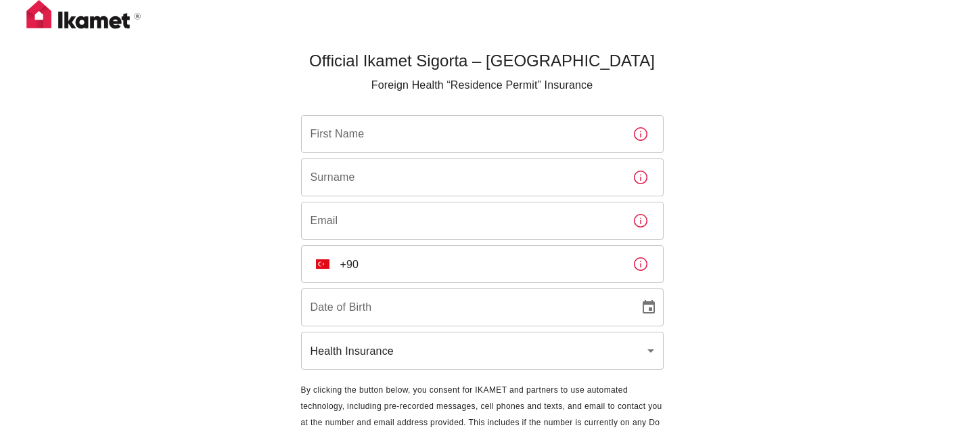
click at [384, 143] on input "First Name" at bounding box center [461, 134] width 321 height 38
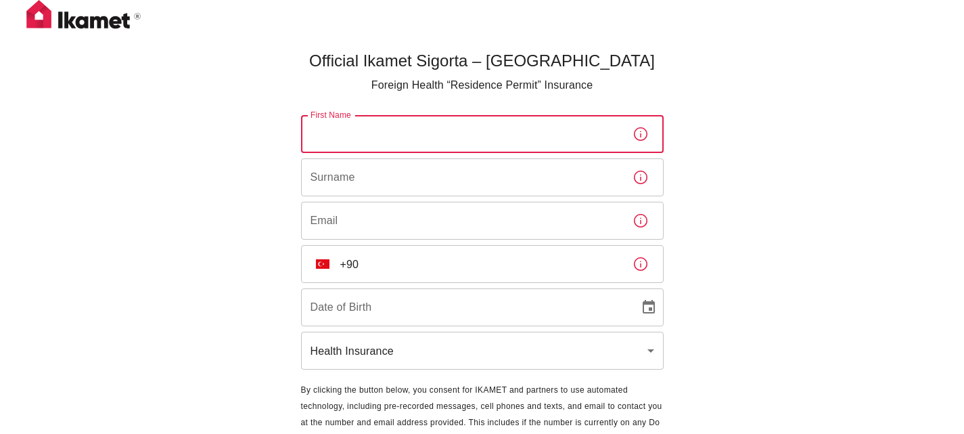
drag, startPoint x: 795, startPoint y: 244, endPoint x: 790, endPoint y: 250, distance: 7.7
click at [795, 244] on div "Official Ikamet Sigorta – [DEMOGRAPHIC_DATA] Foreign Health “Residence Permit” …" at bounding box center [482, 247] width 964 height 495
click at [384, 132] on input "First Name" at bounding box center [461, 134] width 321 height 38
paste input "[PERSON_NAME]"
click at [367, 135] on input "[PERSON_NAME]" at bounding box center [461, 134] width 321 height 38
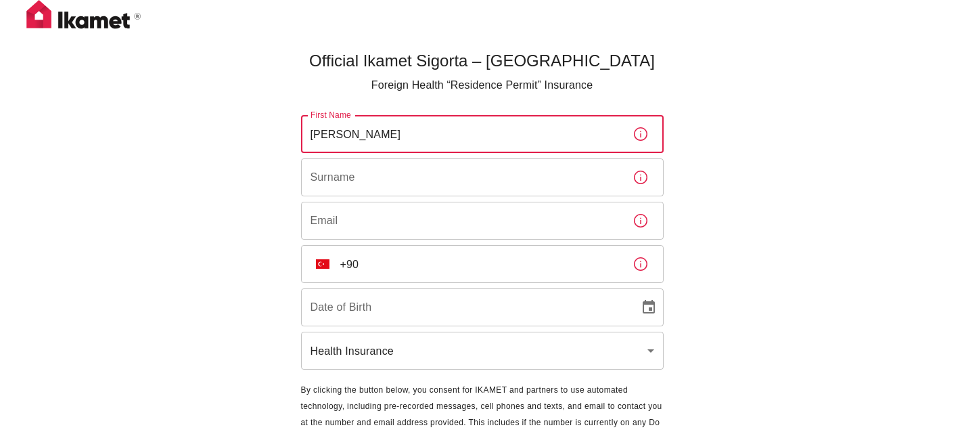
click at [367, 135] on input "[PERSON_NAME]" at bounding box center [461, 134] width 321 height 38
type input "Anıl"
click at [354, 185] on input "Surname" at bounding box center [461, 177] width 321 height 38
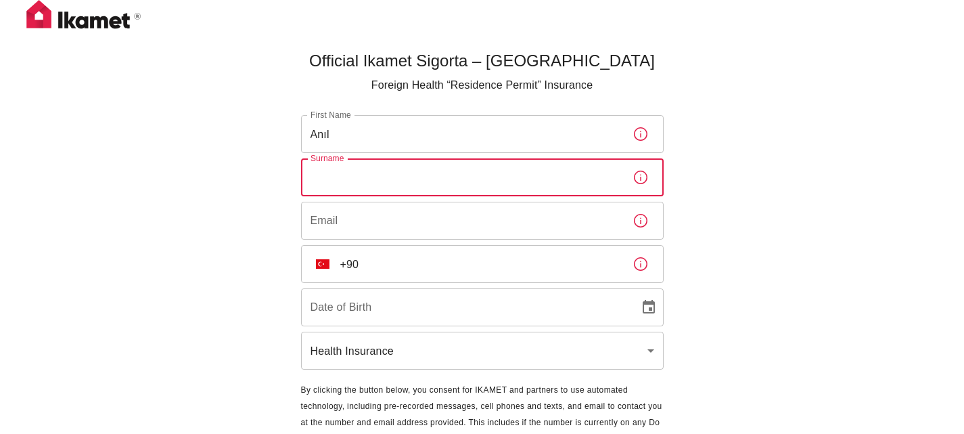
paste input "[PERSON_NAME]'s"
click at [388, 180] on input "[PERSON_NAME]'s" at bounding box center [461, 177] width 321 height 38
type input "Şahiner"
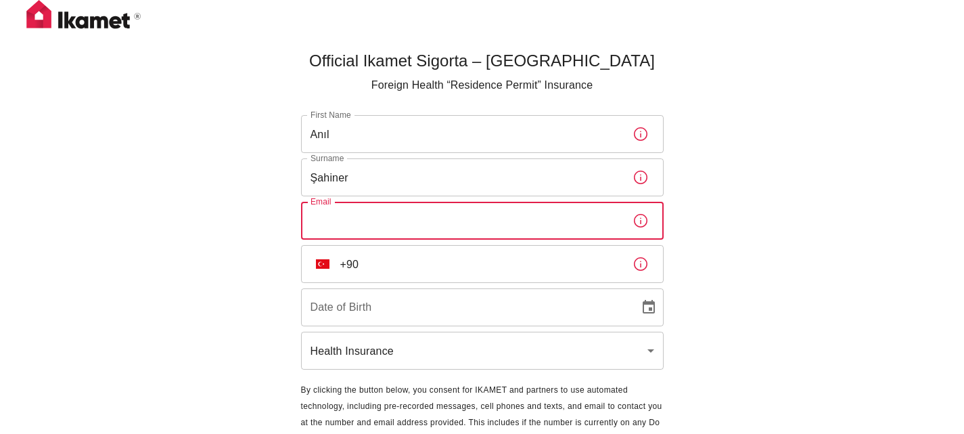
click at [354, 211] on input "Email" at bounding box center [461, 221] width 321 height 38
type input "[EMAIL_ADDRESS][DOMAIN_NAME]"
click at [374, 308] on input "DD/MM/YYYY" at bounding box center [465, 307] width 329 height 38
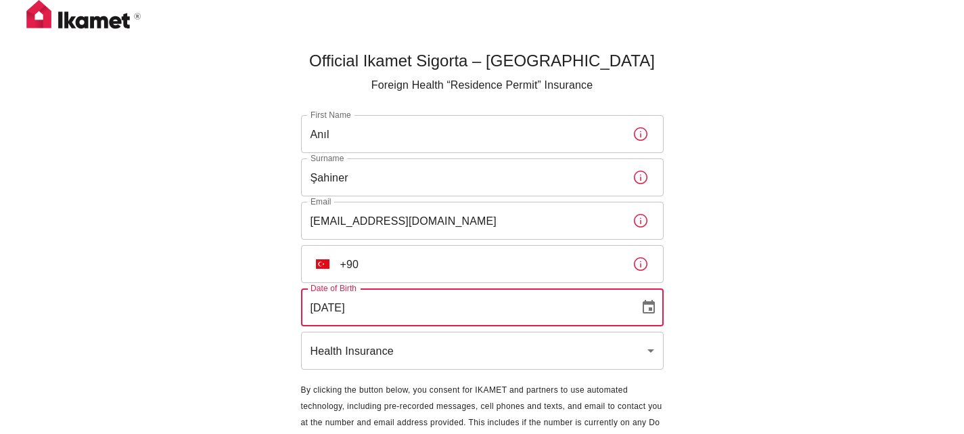
type input "[DATE]"
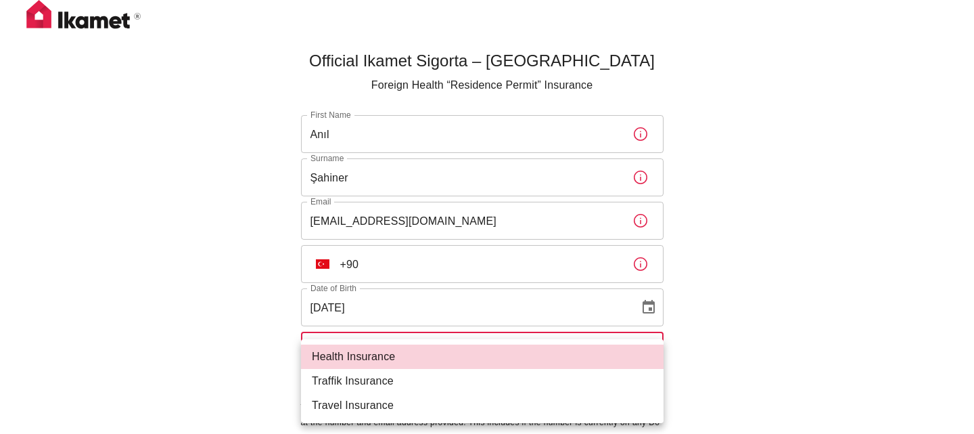
click at [592, 356] on body "Official Ikamet Sigorta – [DEMOGRAPHIC_DATA] Foreign Health “Residence Permit” …" at bounding box center [487, 247] width 974 height 495
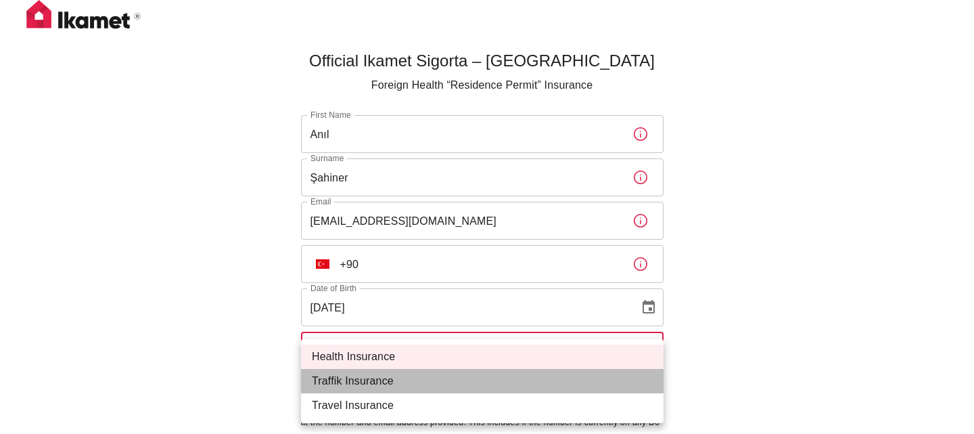
click at [528, 387] on li "Traffik Insurance" at bounding box center [482, 381] width 363 height 24
type input "traffik"
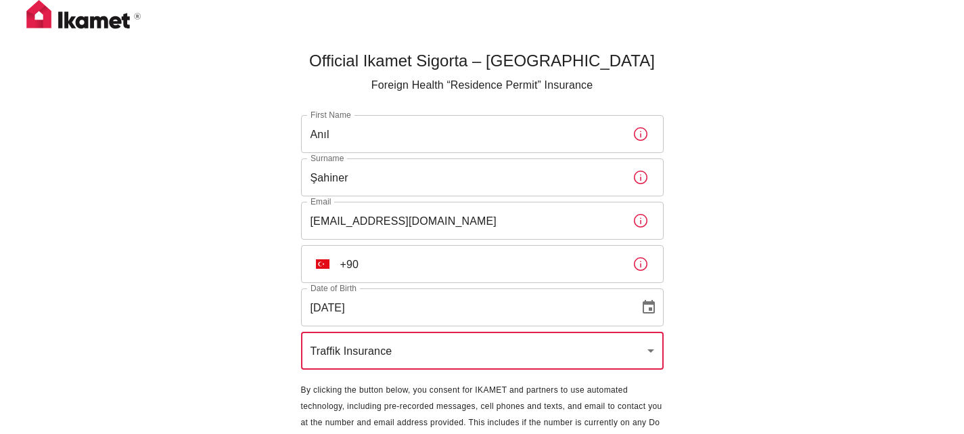
click at [440, 261] on input "+90" at bounding box center [480, 264] width 281 height 38
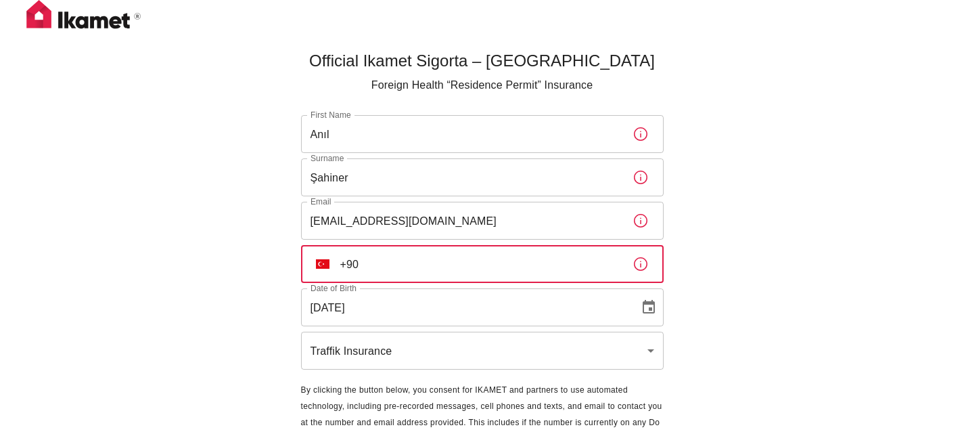
click at [320, 259] on img "Select country" at bounding box center [323, 263] width 14 height 9
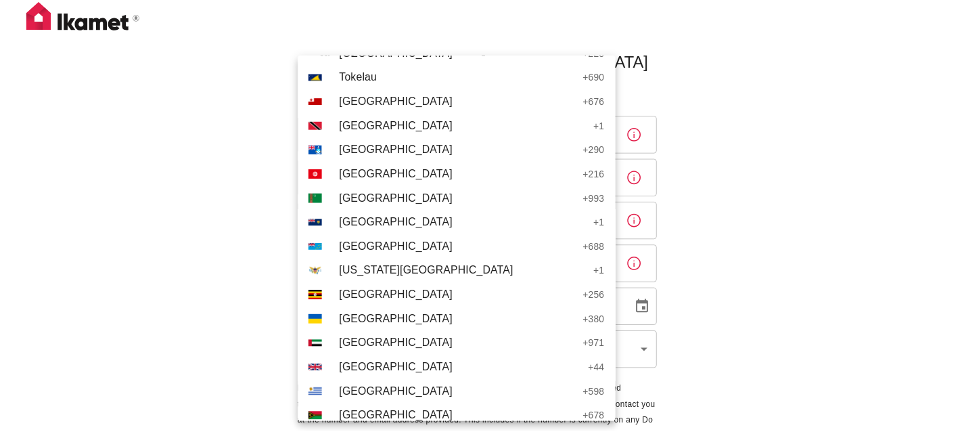
scroll to position [5609, 0]
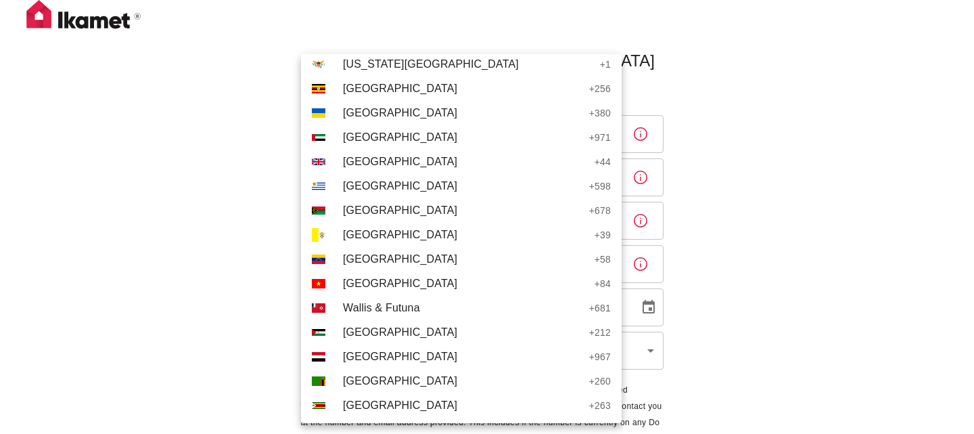
click at [430, 169] on span "[GEOGRAPHIC_DATA]" at bounding box center [465, 162] width 245 height 16
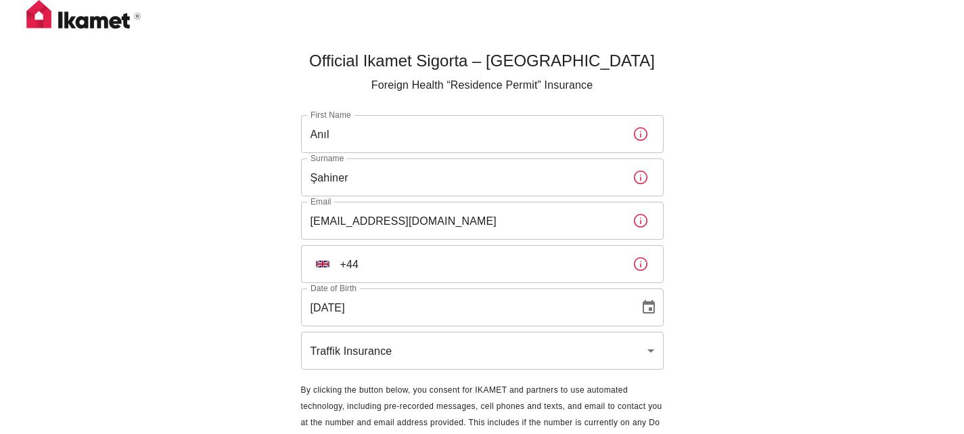
click at [423, 272] on input "+44" at bounding box center [480, 264] width 281 height 38
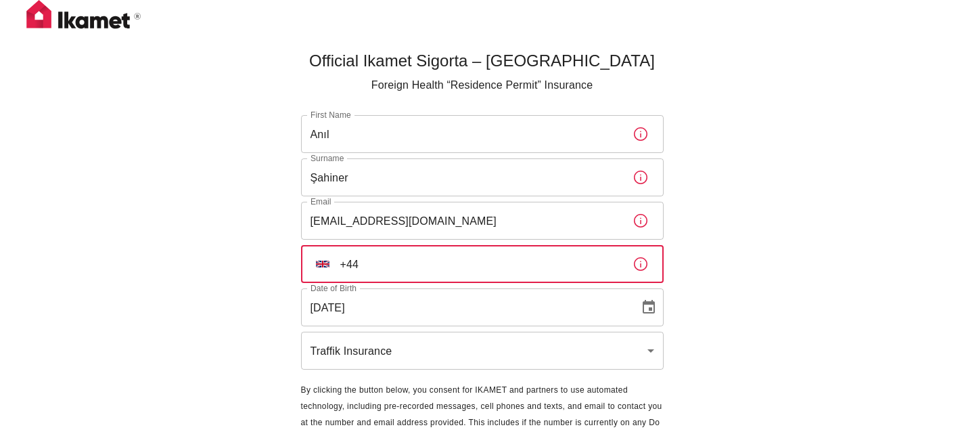
type input "[PHONE_NUMBER]"
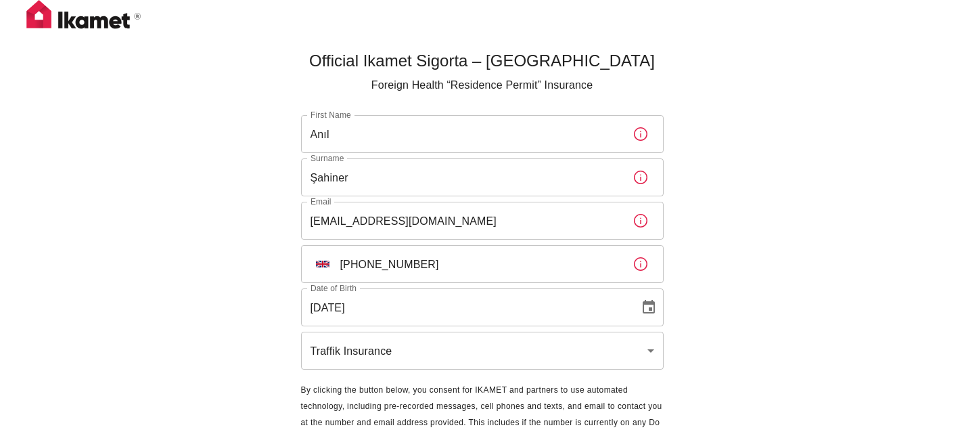
click at [738, 239] on div "Official Ikamet Sigorta – [DEMOGRAPHIC_DATA] Foreign Health “Residence Permit” …" at bounding box center [482, 247] width 964 height 495
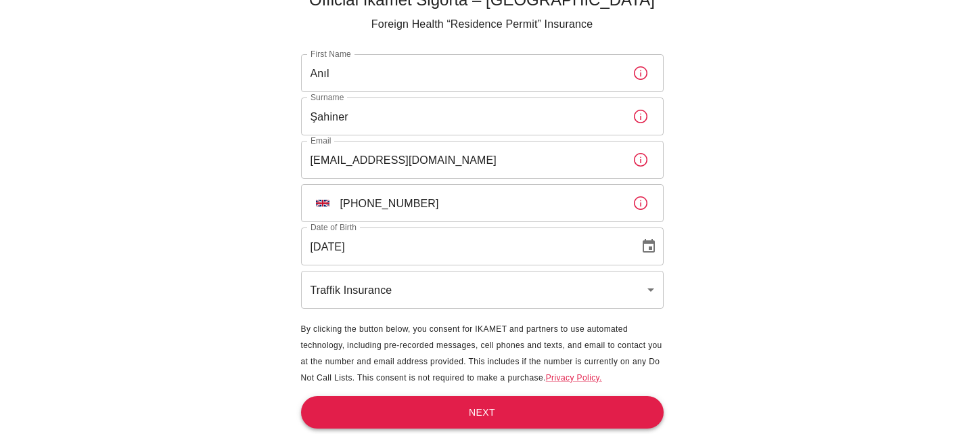
click at [571, 398] on button "Next" at bounding box center [482, 412] width 363 height 33
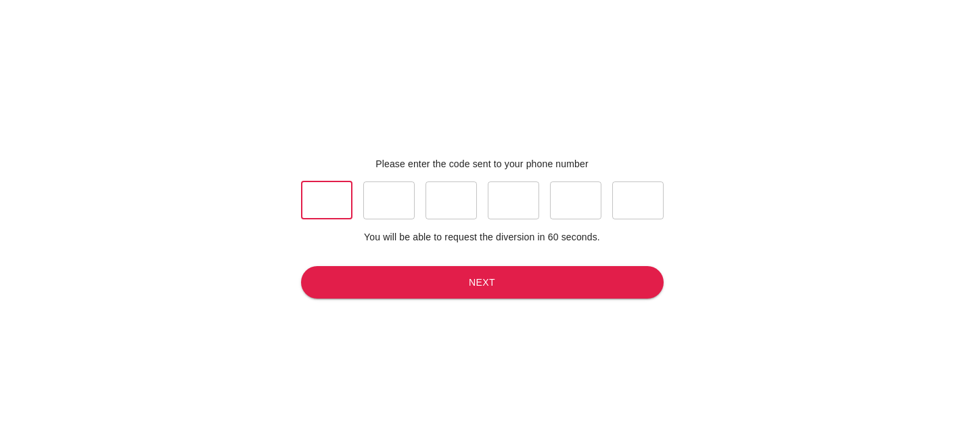
click at [336, 211] on input "text" at bounding box center [326, 200] width 51 height 38
type input "2"
type input "9"
type input "6"
type input "1"
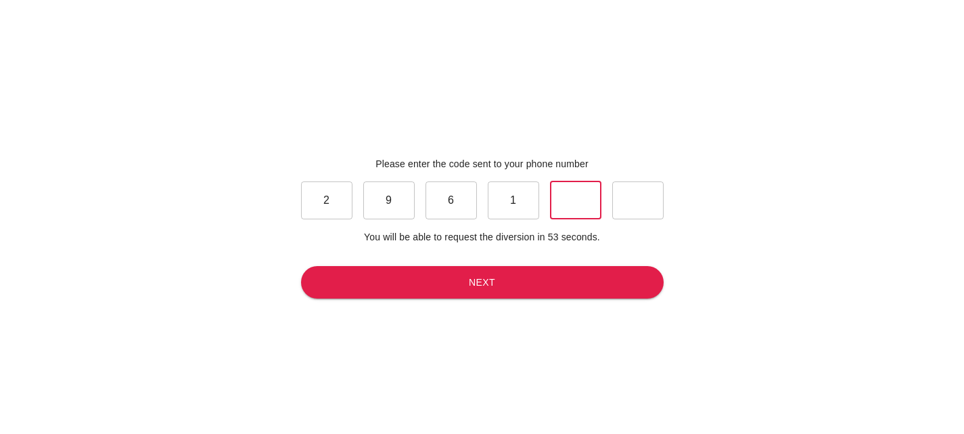
type input "8"
type input "1"
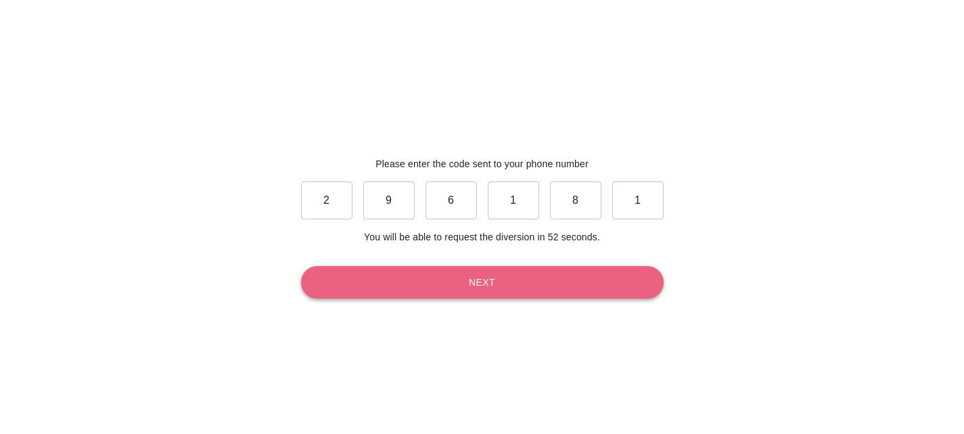
click at [451, 285] on button "Next" at bounding box center [482, 282] width 363 height 33
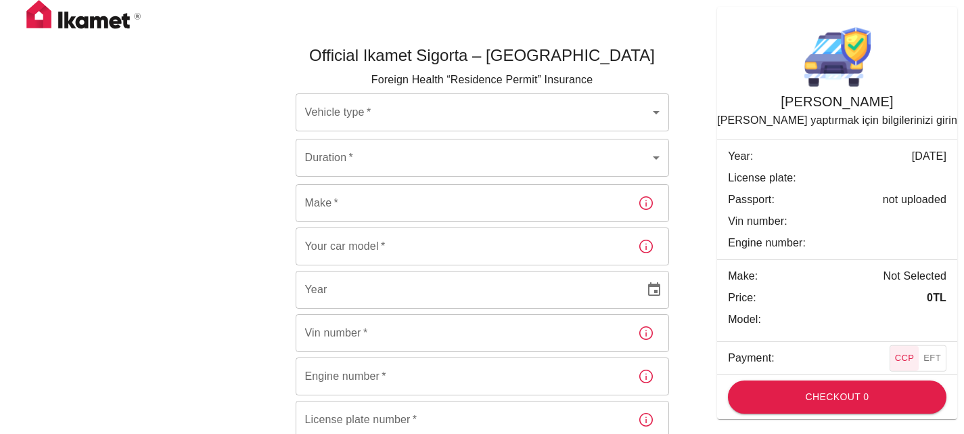
click at [441, 102] on body "Official Ikamet Sigorta – [DEMOGRAPHIC_DATA] Foreign Health “Residence Permit” …" at bounding box center [482, 300] width 964 height 601
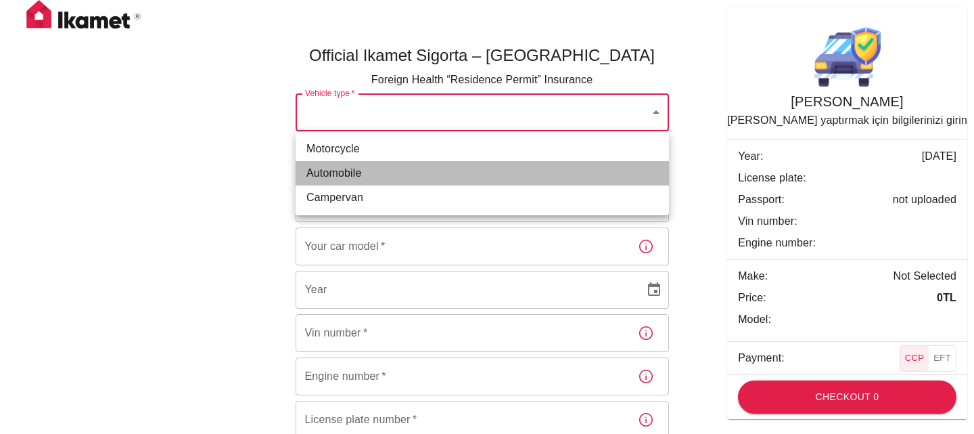
click at [356, 176] on li "Automobile" at bounding box center [482, 173] width 373 height 24
type input "dd656822-4f88-4f02-a9cf-d0a66ee8ec5d"
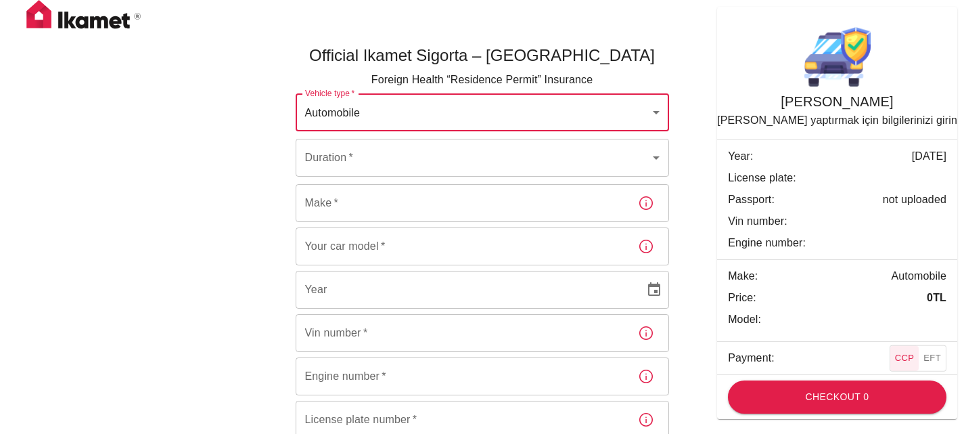
click at [375, 159] on body "Official Ikamet Sigorta – [DEMOGRAPHIC_DATA] Foreign Health “Residence Permit” …" at bounding box center [482, 300] width 964 height 601
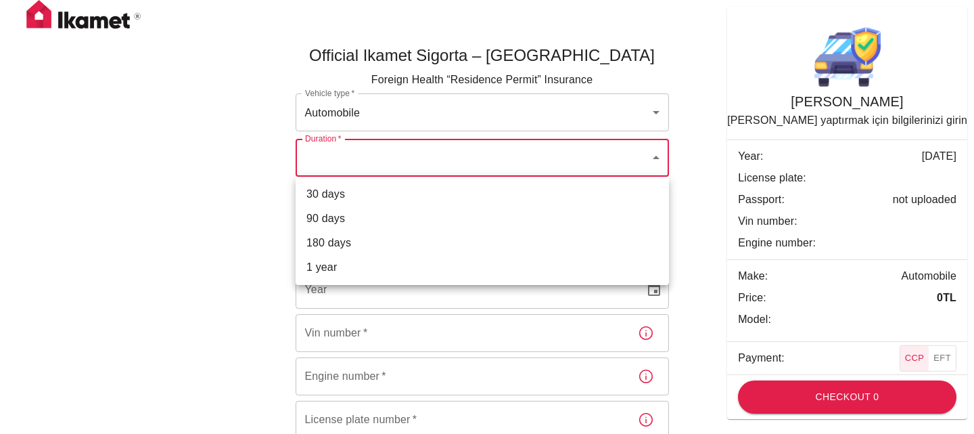
click at [359, 192] on li "30 days" at bounding box center [482, 194] width 373 height 24
type input "ef8e64f1-507e-48df-8632-dedc4ce03c5c"
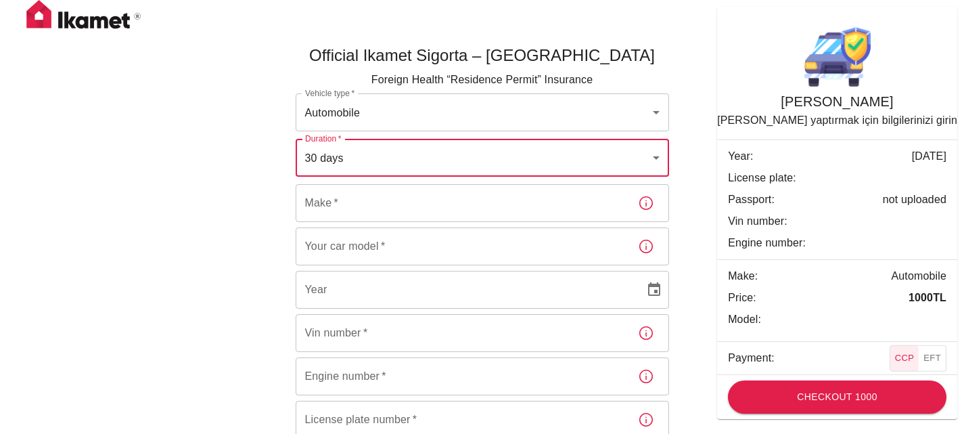
click at [361, 208] on input "Make   *" at bounding box center [461, 203] width 331 height 38
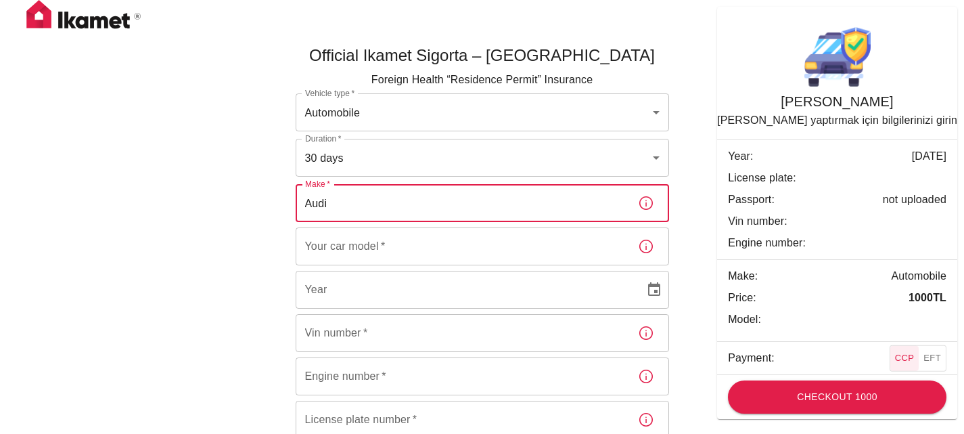
type input "Audi"
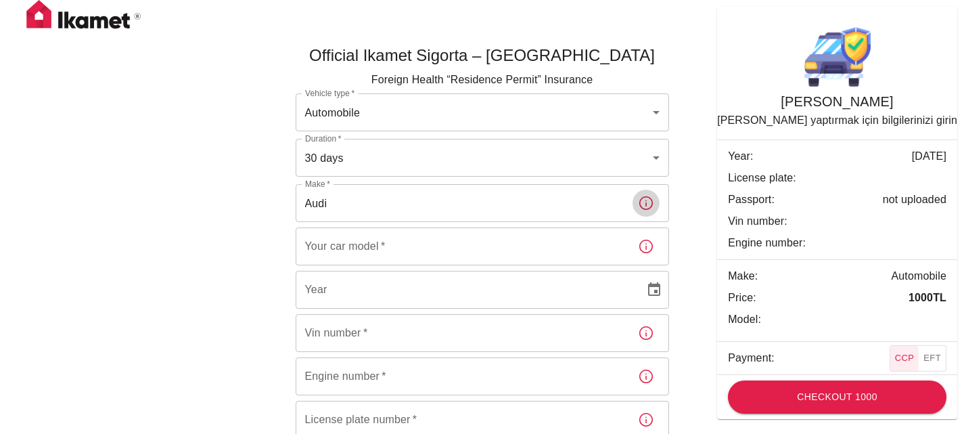
click at [384, 239] on input "Your car model   *" at bounding box center [461, 246] width 331 height 38
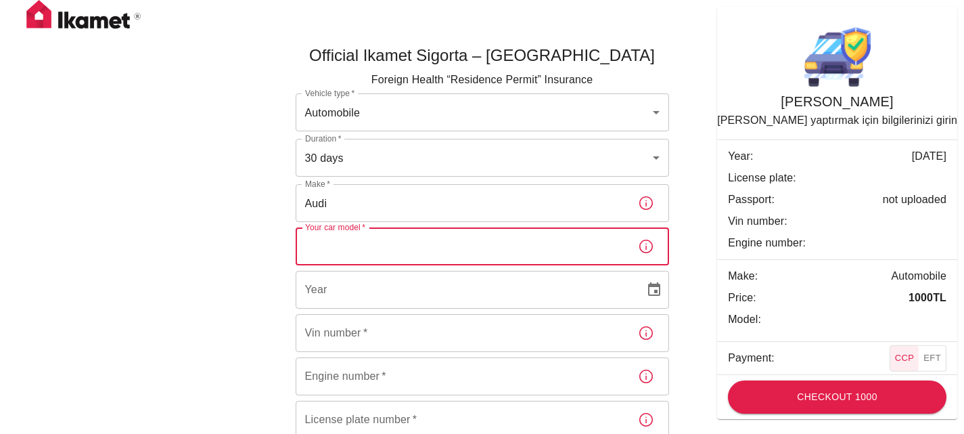
type input "A"
paste input "A8 Sport Exec Tdi Quattro Auto"
click at [329, 244] on input "A8 A8 Sport Exec Tdi Quattro Auto" at bounding box center [461, 246] width 331 height 38
click at [386, 250] on input "A8 Sport Exec Tdi Quattro Auto" at bounding box center [461, 246] width 331 height 38
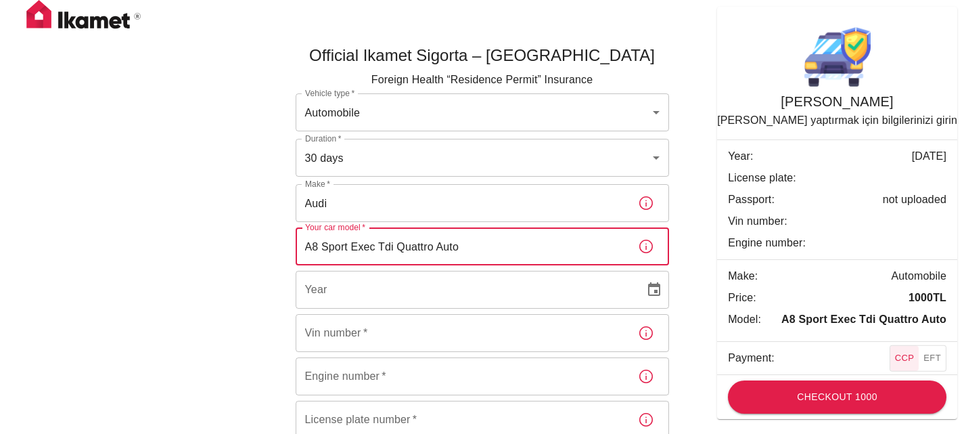
click at [386, 250] on input "A8 Sport Exec Tdi Quattro Auto" at bounding box center [461, 246] width 331 height 38
type input "A8 Sport Exec TDI Quattro Auto"
click at [695, 212] on div "Official Ikamet Sigorta – [DEMOGRAPHIC_DATA] Foreign Health “Residence Permit” …" at bounding box center [482, 312] width 812 height 578
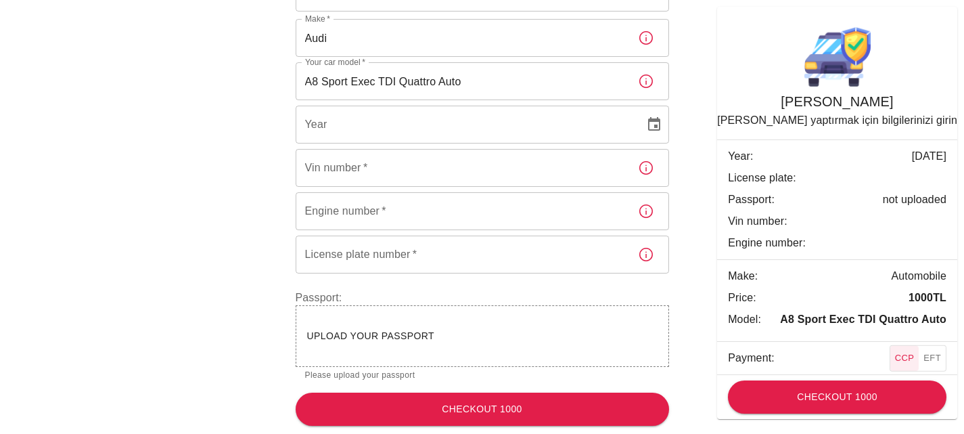
scroll to position [168, 0]
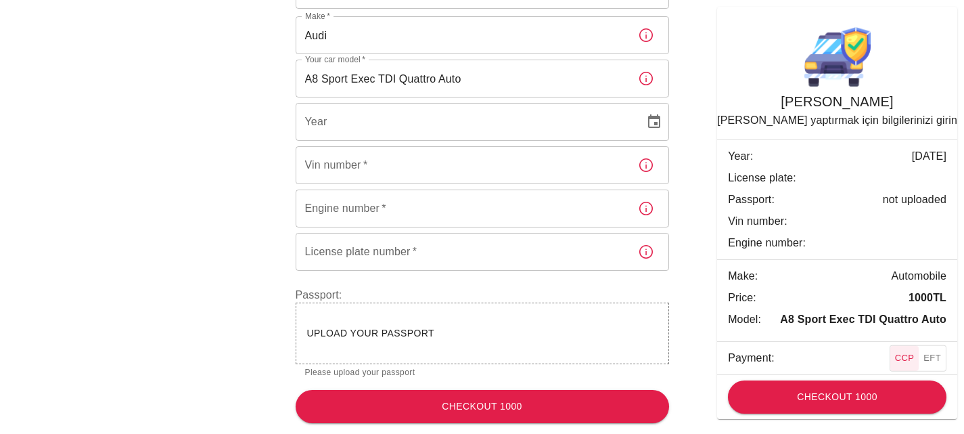
click at [439, 141] on div "Vehicle type   * Automobile dd656822-4f88-4f02-a9cf-d0a66ee8ec5d Vehicle type  …" at bounding box center [482, 36] width 373 height 221
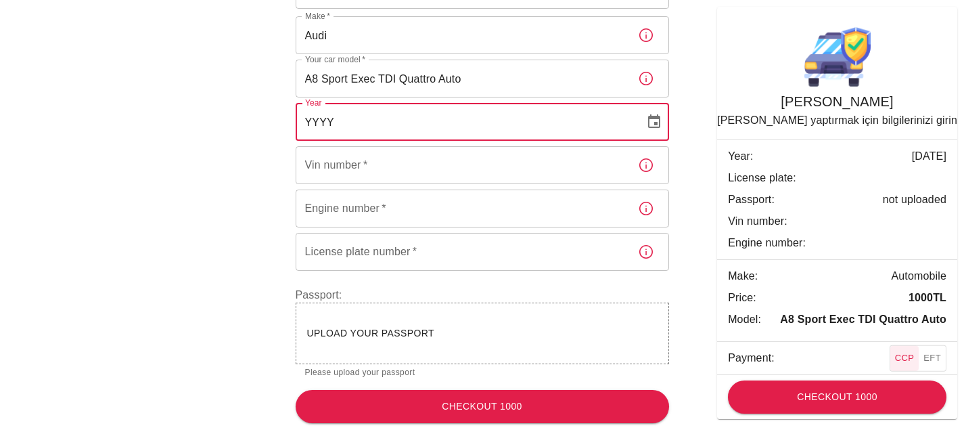
click at [440, 122] on input "YYYY" at bounding box center [466, 122] width 340 height 38
type input "2015"
click at [463, 204] on input "Engine number   *" at bounding box center [461, 208] width 331 height 38
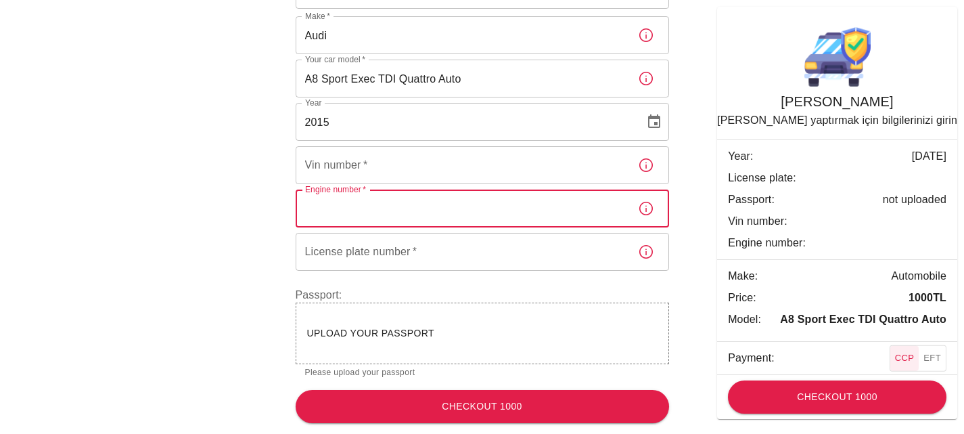
click at [464, 203] on input "Engine number   *" at bounding box center [461, 208] width 331 height 38
paste input "2967 cc"
type input "2967 cc"
click at [250, 268] on div "Official Ikamet Sigorta – [DEMOGRAPHIC_DATA] Foreign Health “Residence Permit” …" at bounding box center [482, 144] width 812 height 578
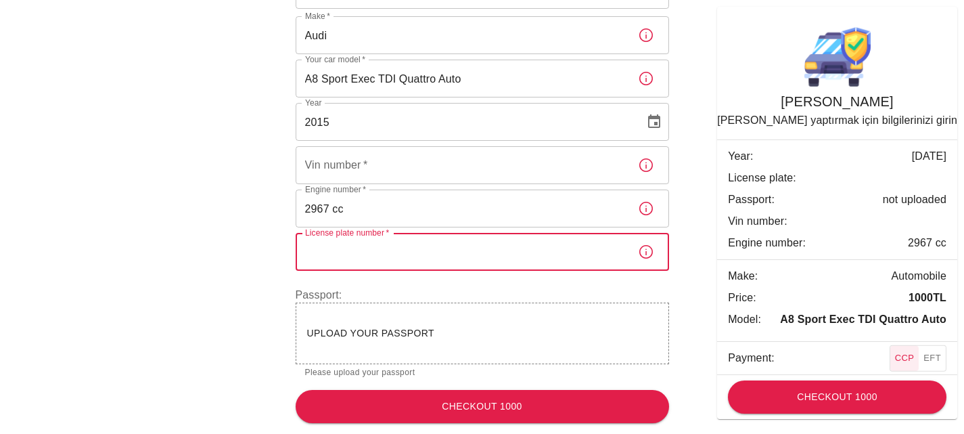
click at [357, 262] on input "License plate number   *" at bounding box center [461, 252] width 331 height 38
type input "S90ANL"
